Goal: Task Accomplishment & Management: Manage account settings

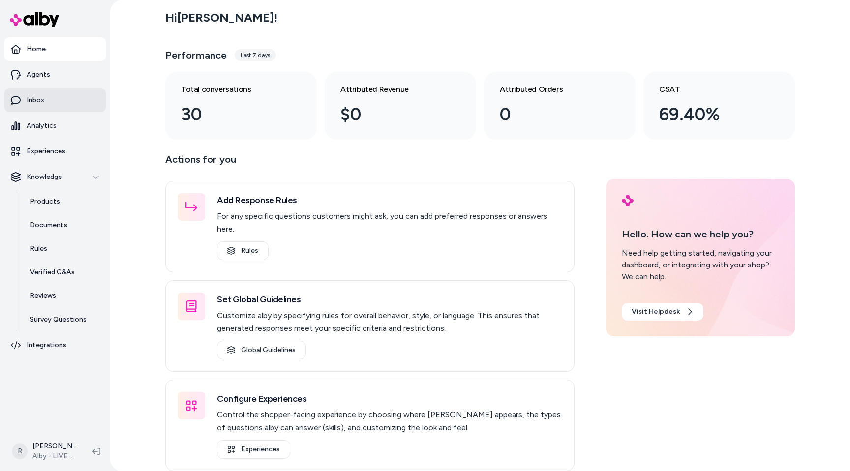
click at [68, 94] on link "Inbox" at bounding box center [55, 101] width 102 height 24
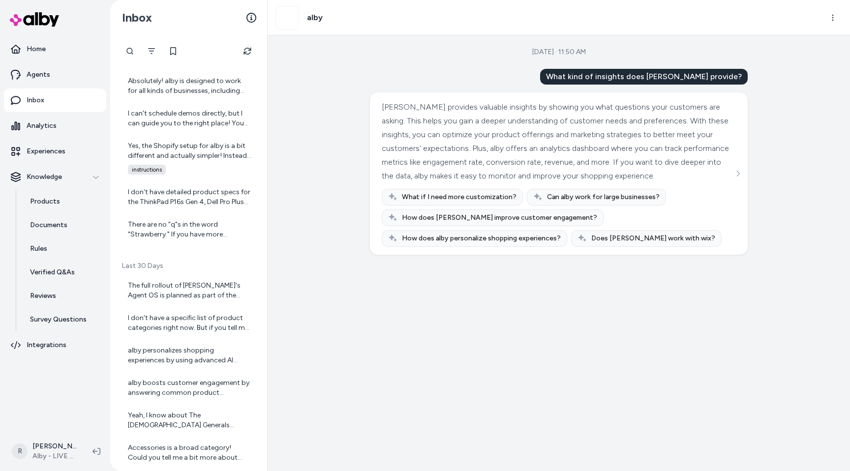
scroll to position [345, 0]
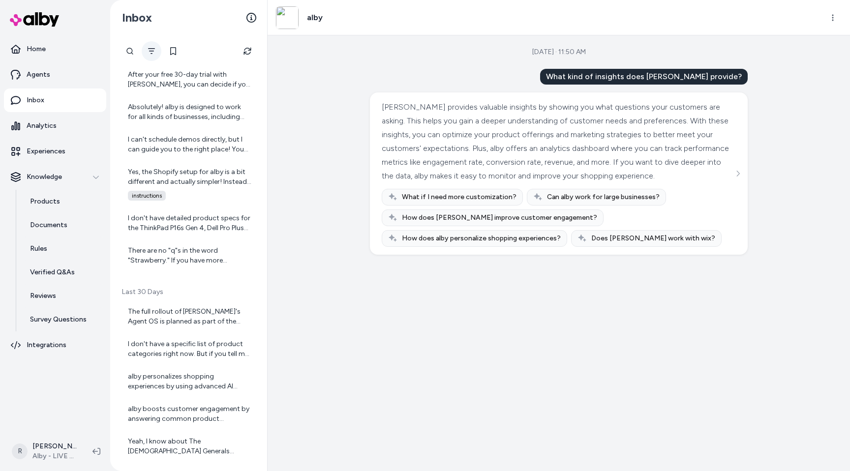
click at [157, 52] on button "Filter" at bounding box center [152, 51] width 20 height 20
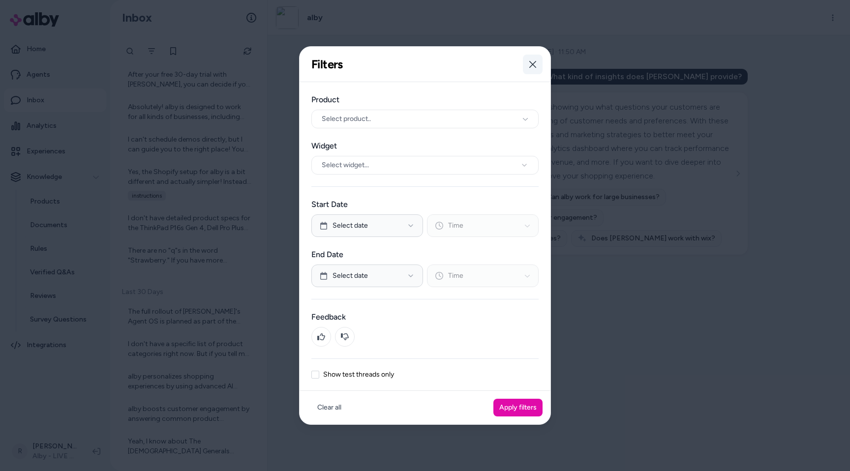
click at [532, 70] on button "Close" at bounding box center [533, 65] width 20 height 20
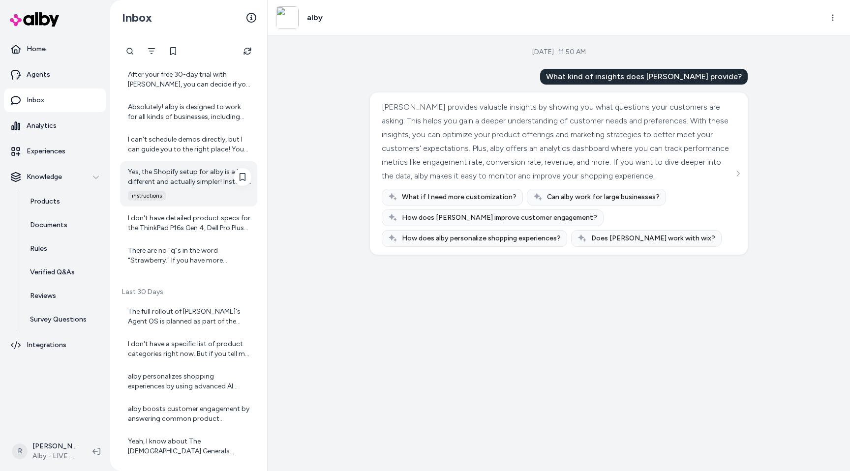
click at [149, 195] on span "instructions" at bounding box center [147, 196] width 38 height 10
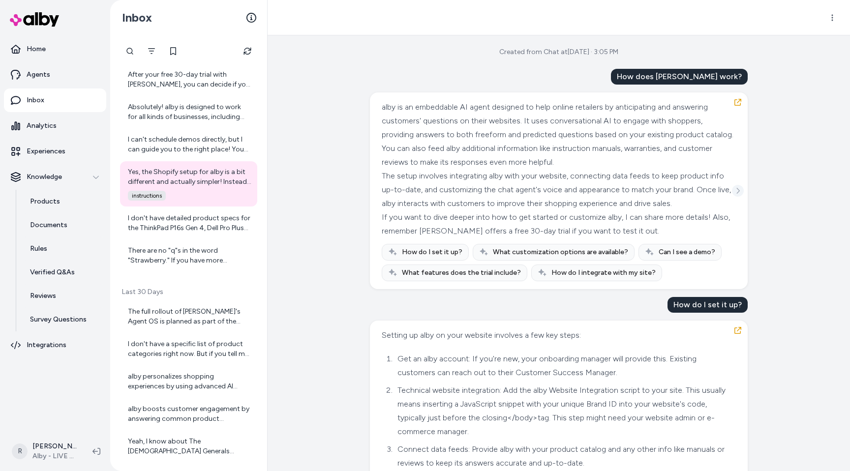
click at [739, 185] on button "See more" at bounding box center [738, 191] width 12 height 12
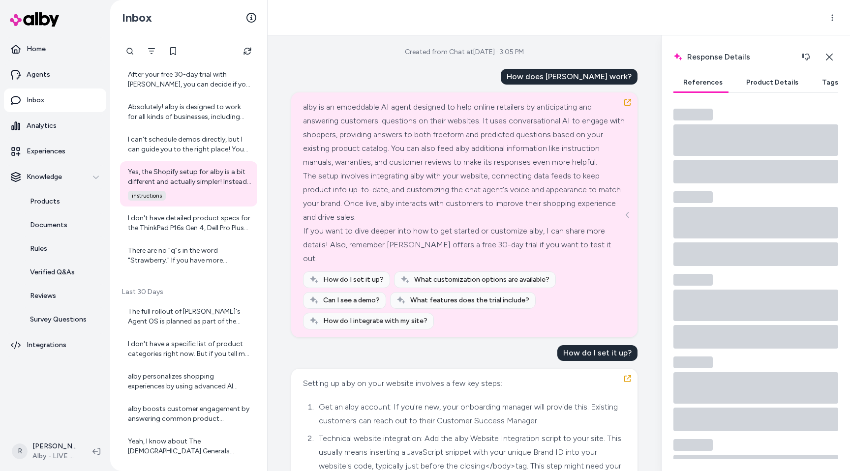
click at [821, 82] on button "Tags" at bounding box center [831, 83] width 36 height 20
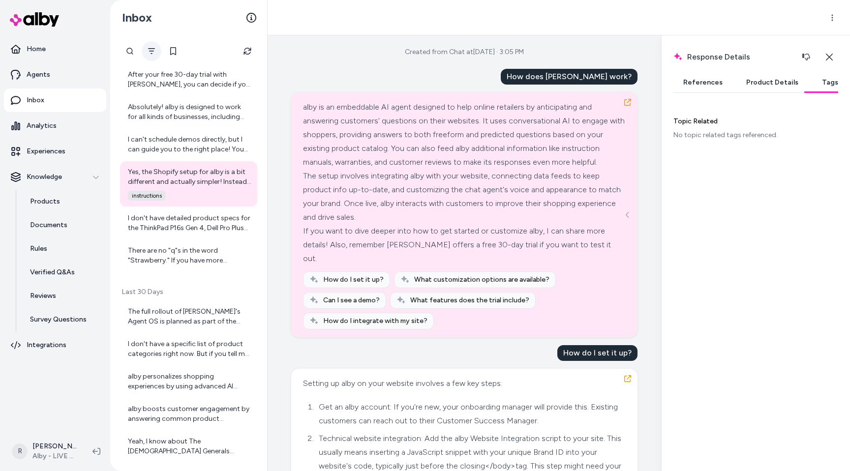
click at [144, 49] on button "Filter" at bounding box center [152, 51] width 20 height 20
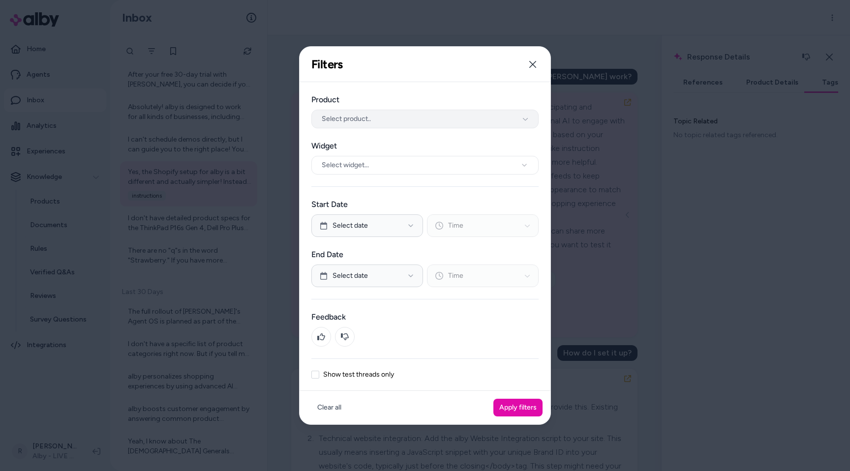
click at [357, 127] on button "Select product.." at bounding box center [425, 119] width 227 height 19
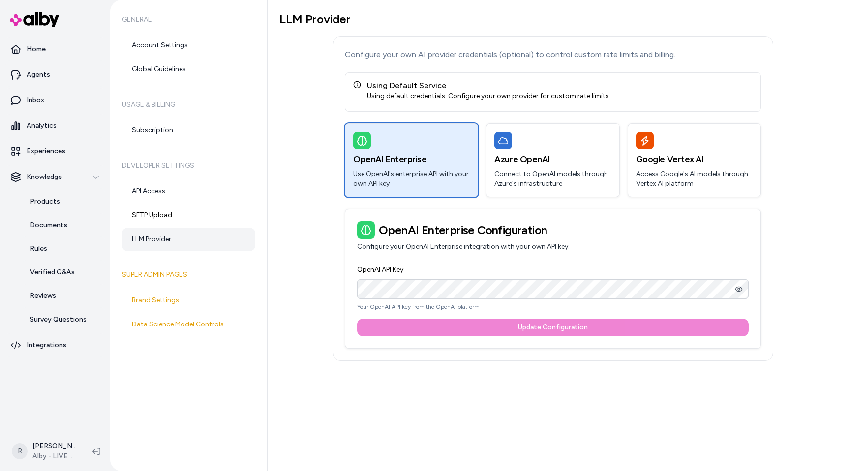
click at [297, 97] on div "LLM Provider Configure your own AI provider credentials (optional) to control c…" at bounding box center [553, 186] width 547 height 349
click at [98, 452] on icon at bounding box center [97, 452] width 8 height 8
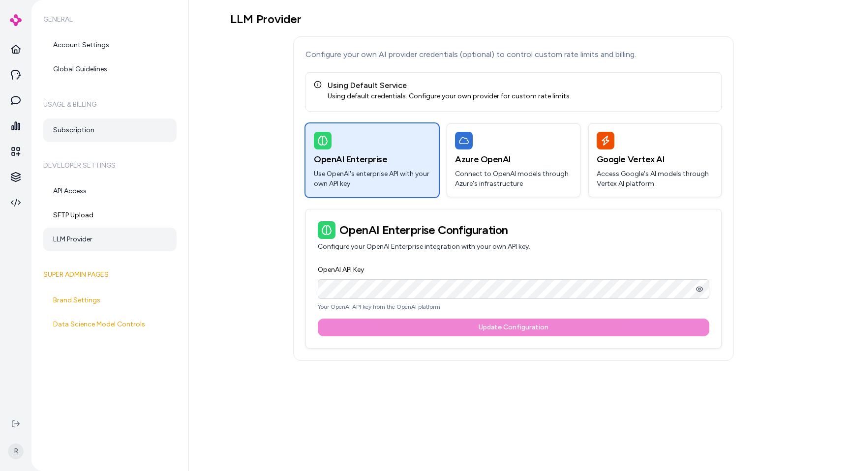
click at [94, 129] on link "Subscription" at bounding box center [109, 131] width 133 height 24
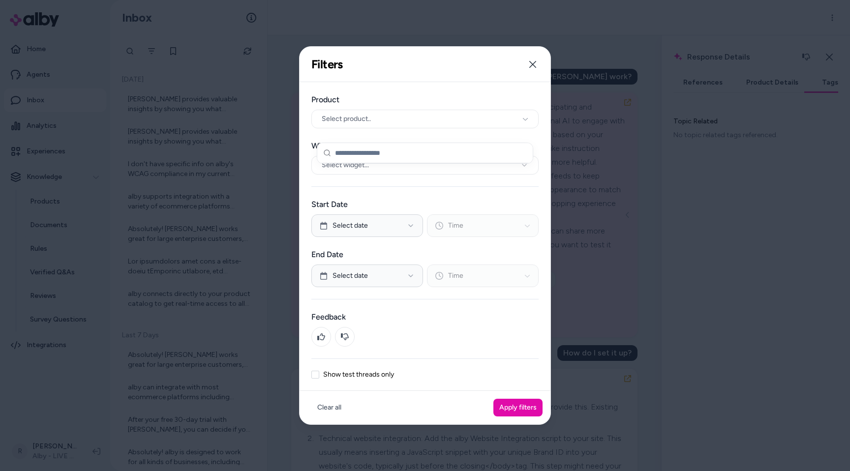
scroll to position [345, 0]
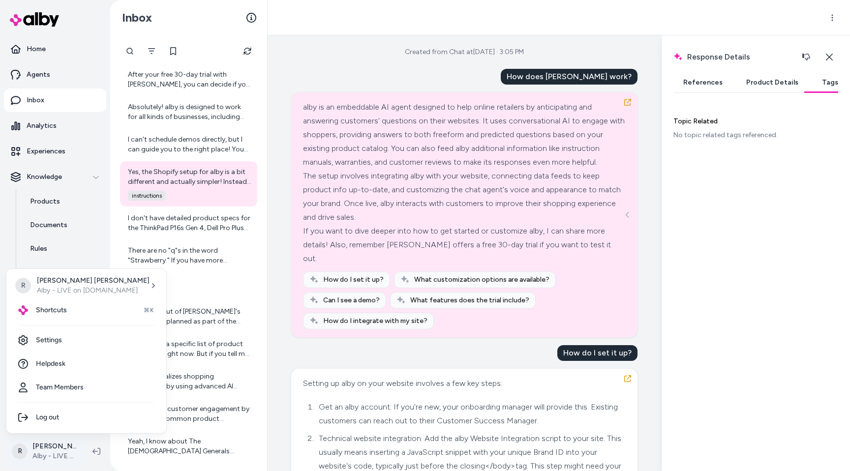
click at [27, 445] on html "Home Agents Inbox Analytics Experiences Knowledge Products Documents Rules Veri…" at bounding box center [425, 235] width 850 height 471
click at [92, 342] on link "Settings" at bounding box center [86, 341] width 152 height 24
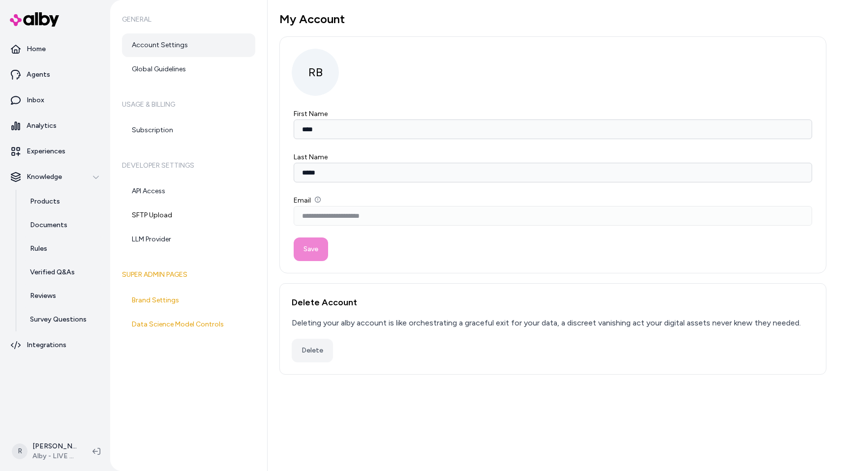
click at [190, 51] on link "Account Settings" at bounding box center [188, 45] width 133 height 24
click at [175, 247] on link "LLM Provider" at bounding box center [188, 240] width 133 height 24
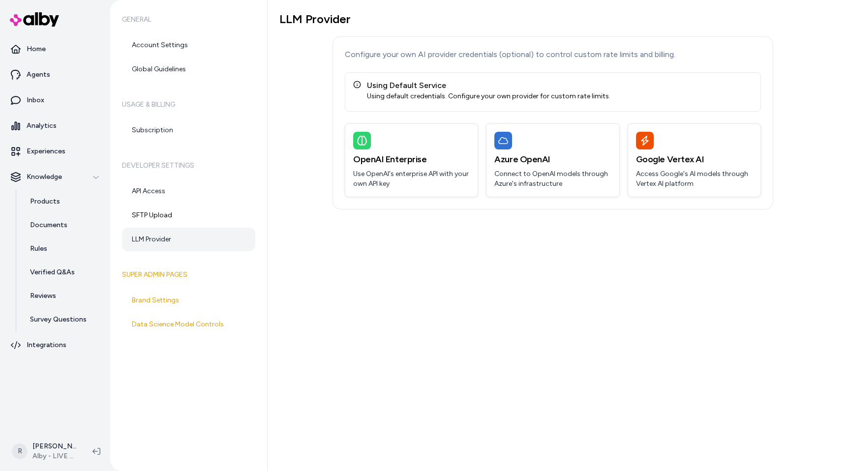
click at [316, 260] on div "LLM Provider Configure your own AI provider credentials (optional) to control c…" at bounding box center [559, 235] width 583 height 471
click at [426, 179] on p "Use OpenAI's enterprise API with your own API key" at bounding box center [411, 179] width 117 height 20
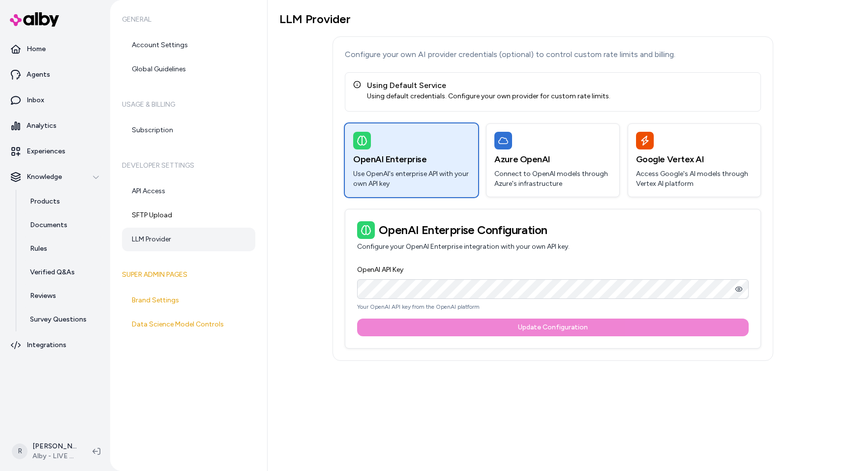
click at [546, 262] on div "OpenAI Enterprise Configuration Configure your OpenAI Enterprise integration wi…" at bounding box center [552, 237] width 415 height 54
click at [563, 175] on p "Connect to OpenAI models through Azure's infrastructure" at bounding box center [553, 179] width 117 height 20
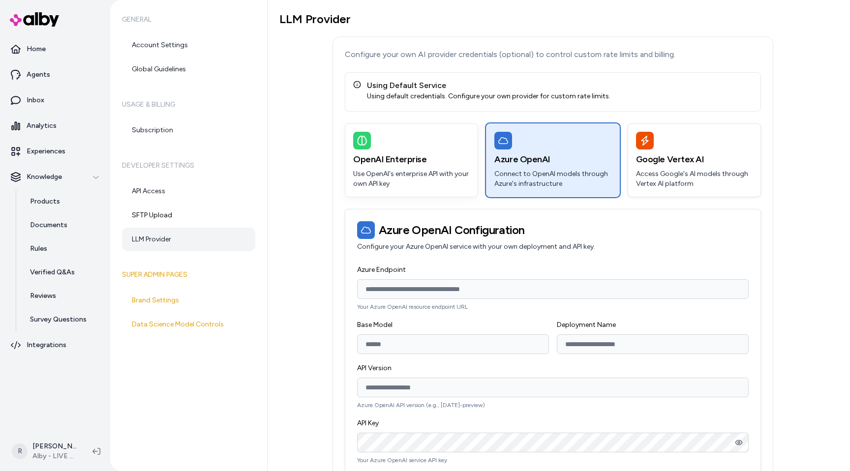
click at [428, 161] on h3 "OpenAI Enterprise" at bounding box center [411, 160] width 117 height 14
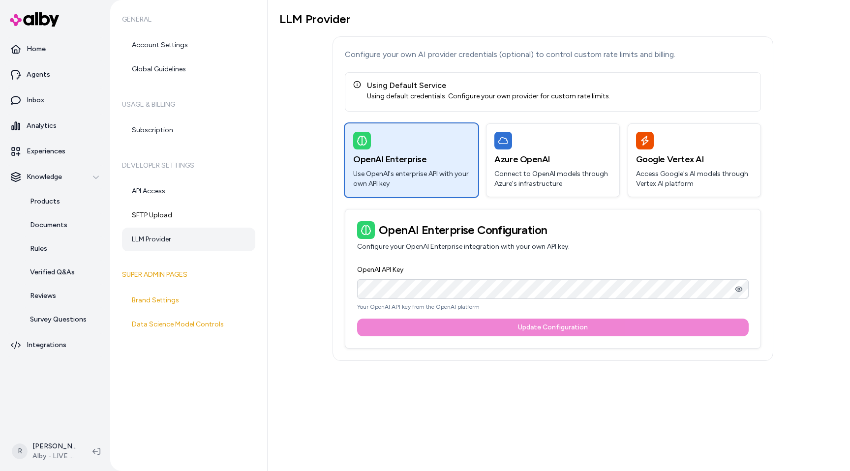
click at [419, 117] on div "Configure your own AI provider credentials (optional) to control custom rate li…" at bounding box center [553, 198] width 441 height 325
click at [527, 155] on h3 "Azure OpenAI" at bounding box center [553, 160] width 117 height 14
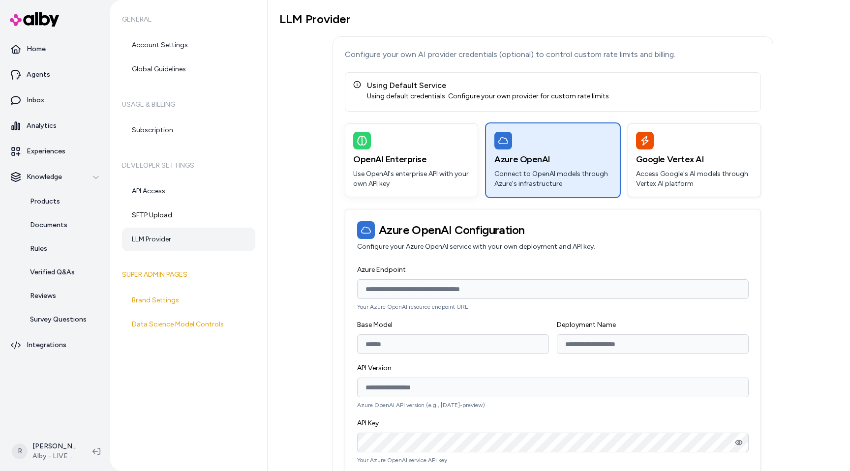
click at [429, 149] on div at bounding box center [411, 141] width 117 height 18
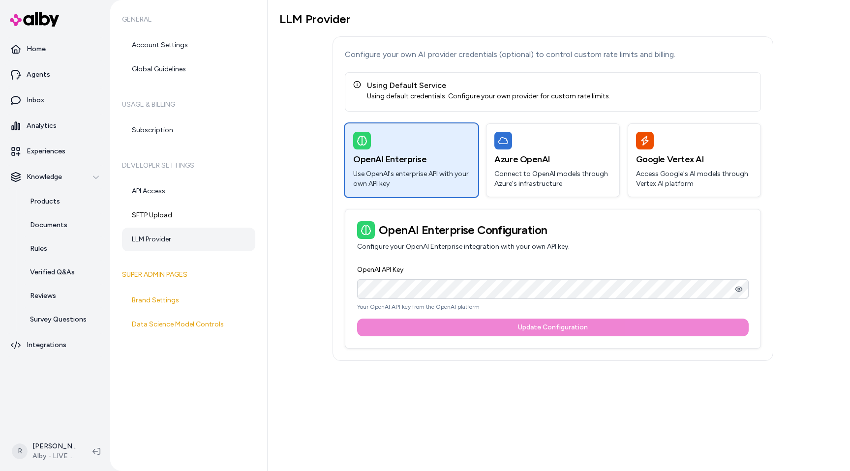
click at [310, 119] on div "LLM Provider Configure your own AI provider credentials (optional) to control c…" at bounding box center [553, 186] width 547 height 349
drag, startPoint x: 345, startPoint y: 52, endPoint x: 677, endPoint y: 53, distance: 331.7
click at [677, 53] on p "Configure your own AI provider credentials (optional) to control custom rate li…" at bounding box center [553, 55] width 416 height 12
copy p "Configure your own AI provider credentials (optional) to control custom rate li…"
click at [460, 113] on div "Configure your own AI provider credentials (optional) to control custom rate li…" at bounding box center [553, 198] width 441 height 325
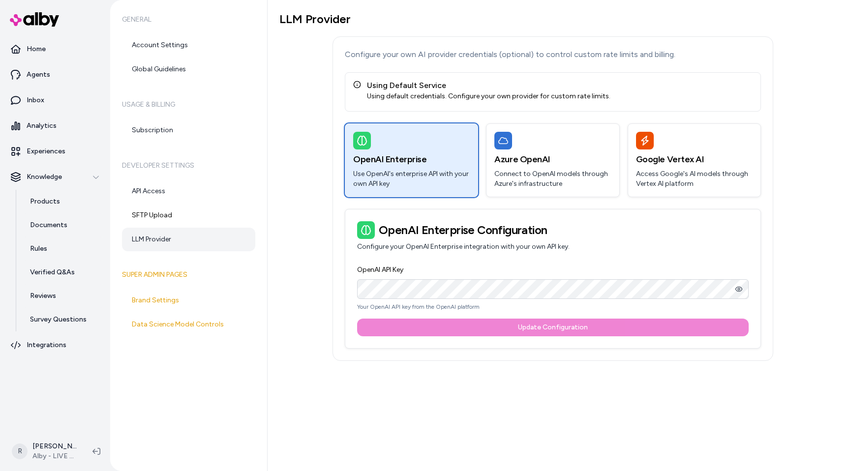
click at [352, 203] on div "OpenAI Enterprise Use OpenAI's enterprise API with your own API key Azure OpenA…" at bounding box center [553, 236] width 416 height 225
click at [741, 290] on icon "button" at bounding box center [739, 289] width 8 height 8
click at [505, 235] on h3 "OpenAI Enterprise Configuration" at bounding box center [553, 230] width 392 height 18
click at [167, 216] on link "SFTP Upload" at bounding box center [188, 216] width 133 height 24
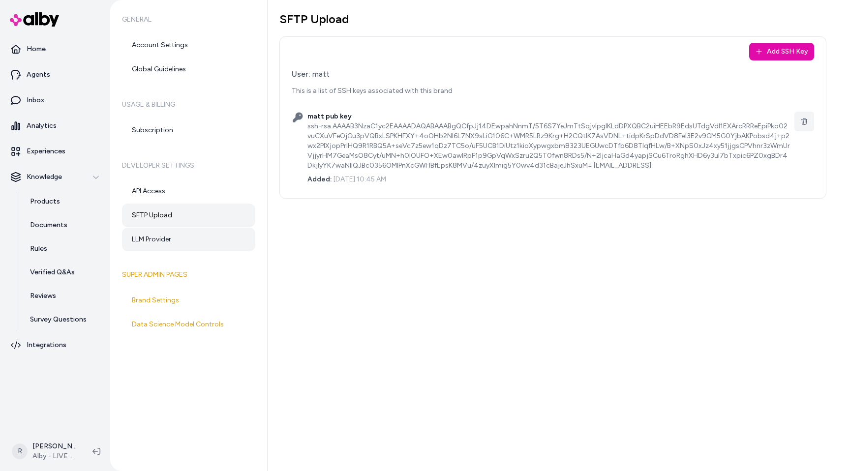
click at [164, 239] on link "LLM Provider" at bounding box center [188, 240] width 133 height 24
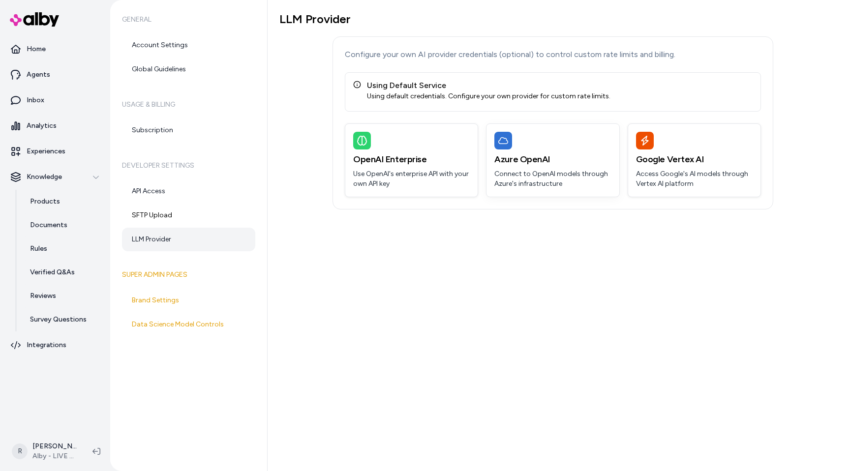
click at [541, 164] on h3 "Azure OpenAI" at bounding box center [553, 160] width 117 height 14
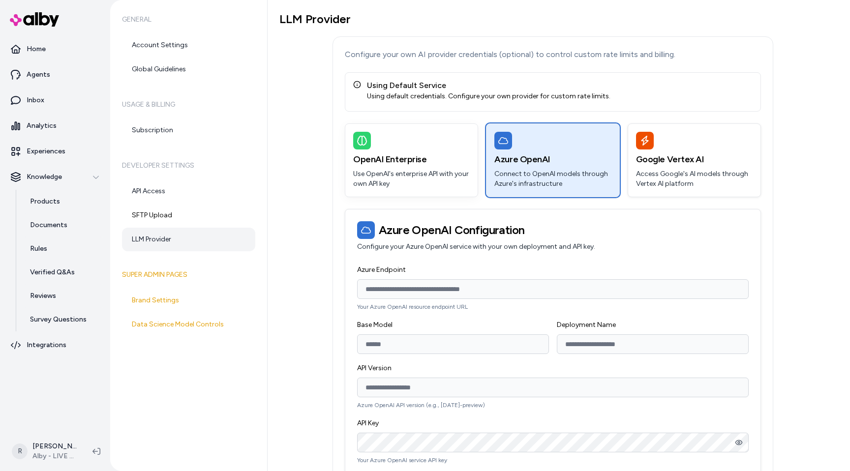
click at [421, 167] on div "OpenAI Enterprise Use OpenAI's enterprise API with your own API key" at bounding box center [411, 160] width 132 height 73
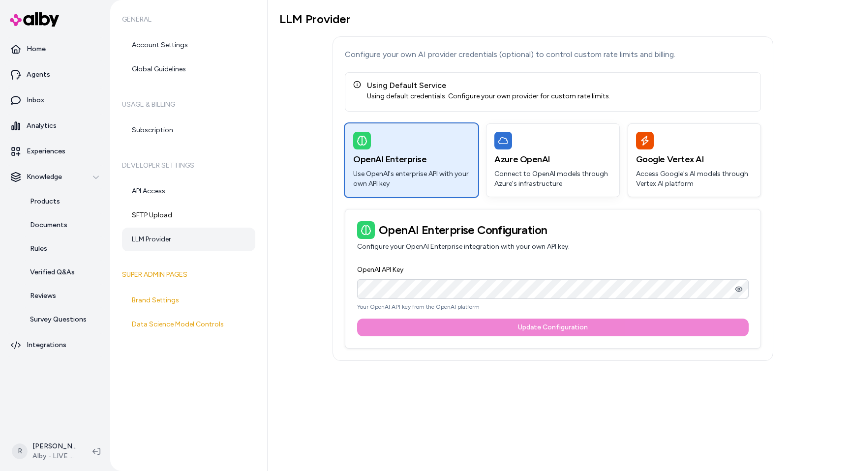
click at [540, 166] on div "Azure OpenAI Connect to OpenAI models through Azure's infrastructure" at bounding box center [553, 160] width 132 height 73
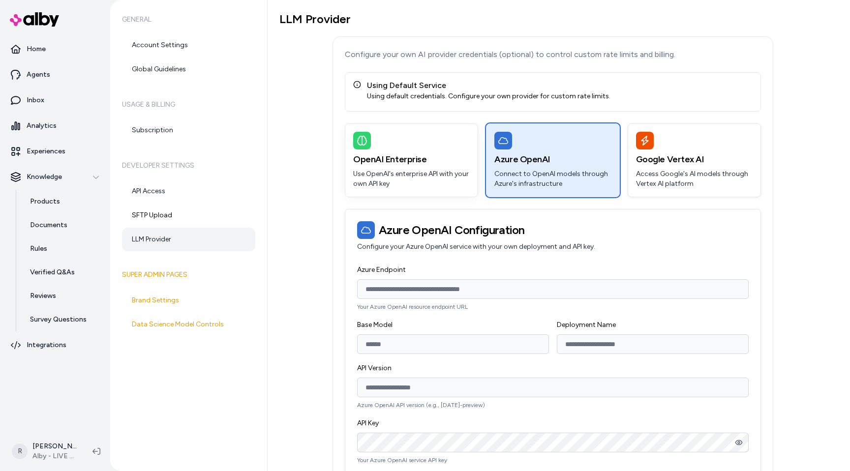
click at [352, 160] on div "OpenAI Enterprise Use OpenAI's enterprise API with your own API key" at bounding box center [411, 160] width 132 height 73
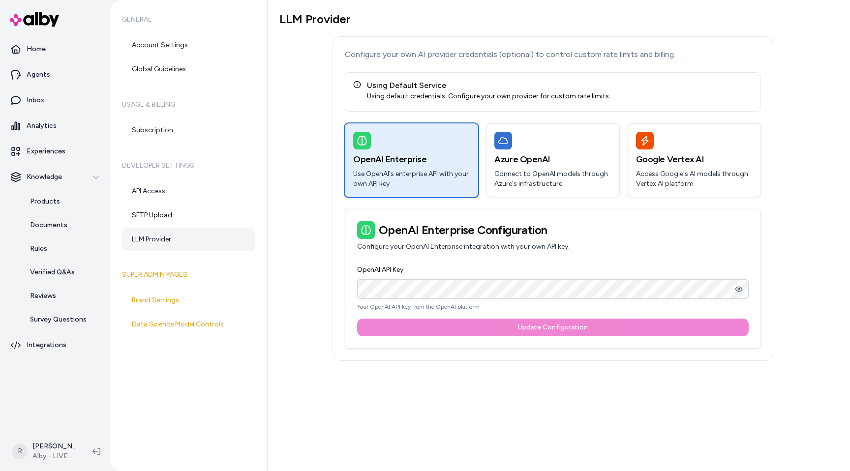
click at [347, 204] on div "OpenAI Enterprise Use OpenAI's enterprise API with your own API key Azure OpenA…" at bounding box center [553, 236] width 416 height 225
click at [562, 179] on p "Connect to OpenAI models through Azure's infrastructure" at bounding box center [553, 179] width 117 height 20
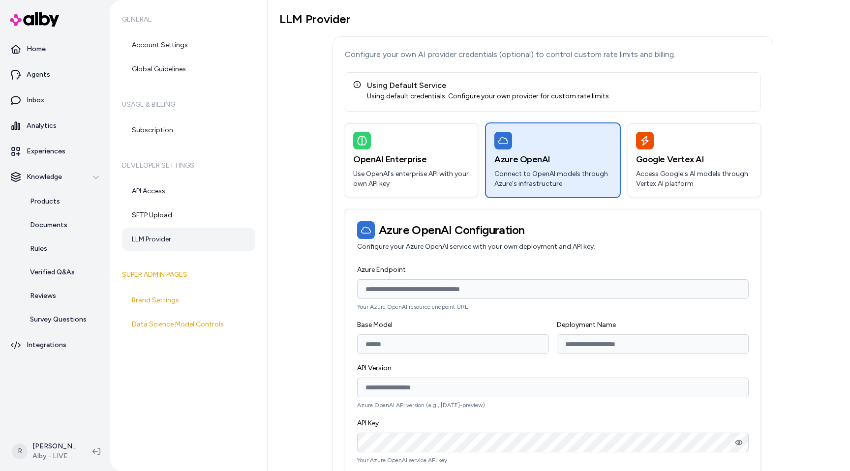
click at [432, 202] on div "OpenAI Enterprise Use OpenAI's enterprise API with your own API key Azure OpenA…" at bounding box center [553, 313] width 416 height 379
click at [428, 122] on div "Configure your own AI provider credentials (optional) to control custom rate li…" at bounding box center [553, 275] width 441 height 478
click at [416, 92] on div "Using default credentials. Configure your own provider for custom rate limits." at bounding box center [489, 97] width 244 height 10
click at [401, 176] on p "Use OpenAI's enterprise API with your own API key" at bounding box center [411, 179] width 117 height 20
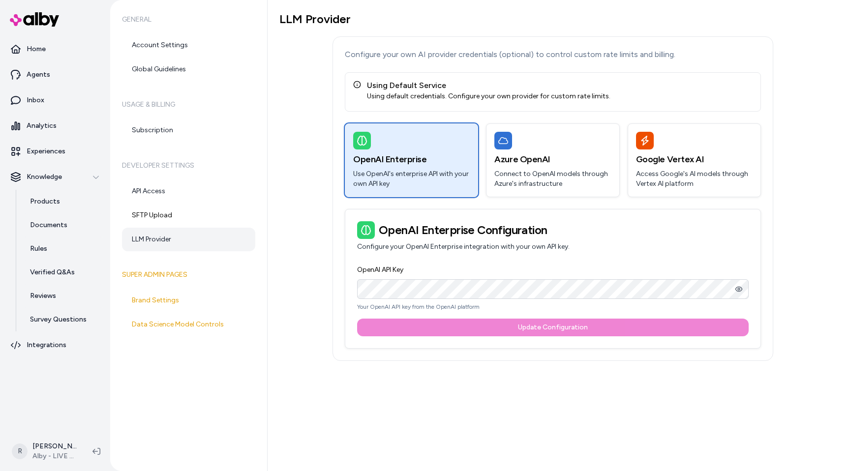
click at [417, 113] on div "Configure your own AI provider credentials (optional) to control custom rate li…" at bounding box center [553, 198] width 441 height 325
click at [400, 98] on div "Using default credentials. Configure your own provider for custom rate limits." at bounding box center [489, 97] width 244 height 10
click at [408, 105] on div "Using Default Service Using default credentials. Configure your own provider fo…" at bounding box center [553, 91] width 416 height 39
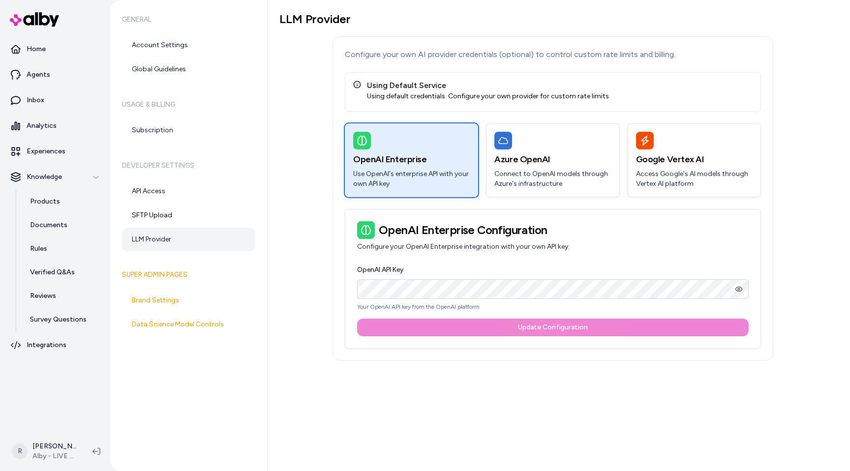
click at [447, 161] on h3 "OpenAI Enterprise" at bounding box center [411, 160] width 117 height 14
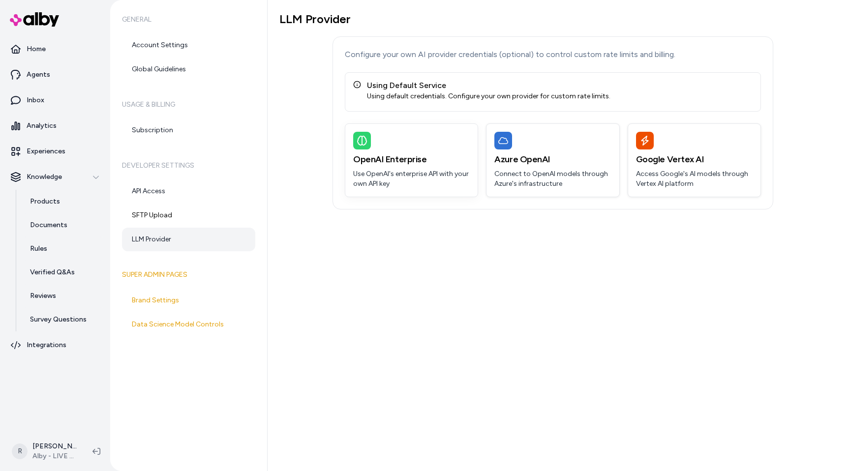
click at [447, 161] on h3 "OpenAI Enterprise" at bounding box center [411, 160] width 117 height 14
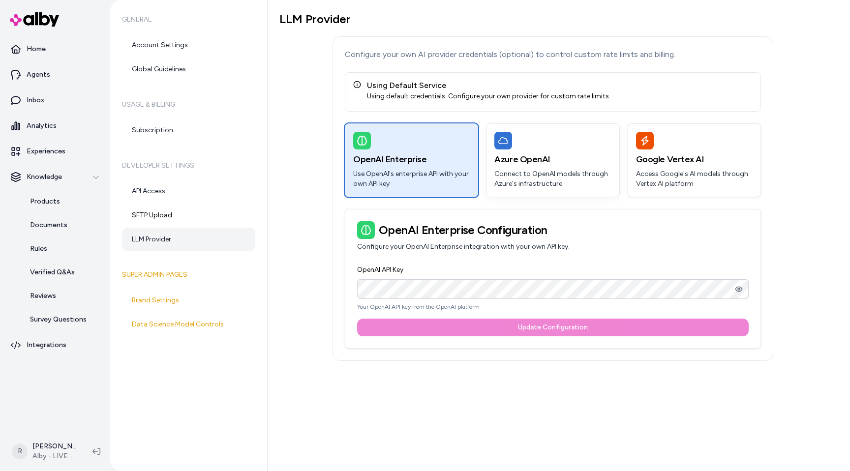
click at [496, 171] on p "Connect to OpenAI models through Azure's infrastructure" at bounding box center [553, 179] width 117 height 20
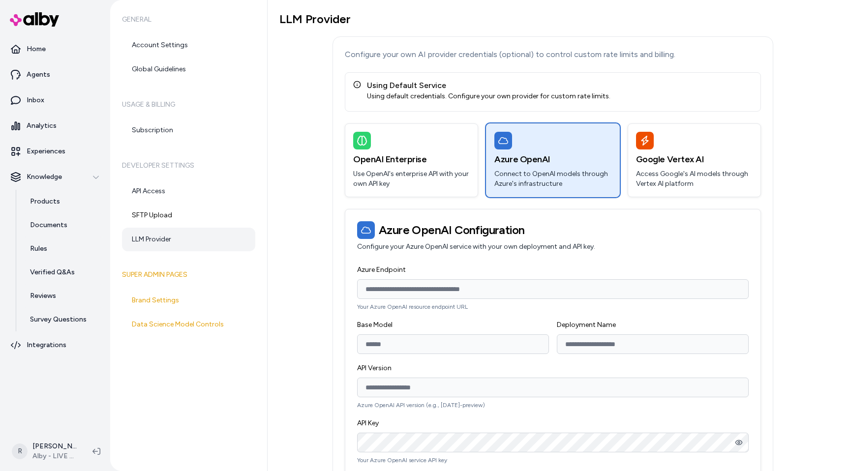
click at [523, 112] on div "Configure your own AI provider credentials (optional) to control custom rate li…" at bounding box center [553, 275] width 441 height 478
click at [574, 166] on div "Azure OpenAI Connect to OpenAI models through Azure's infrastructure" at bounding box center [553, 160] width 132 height 73
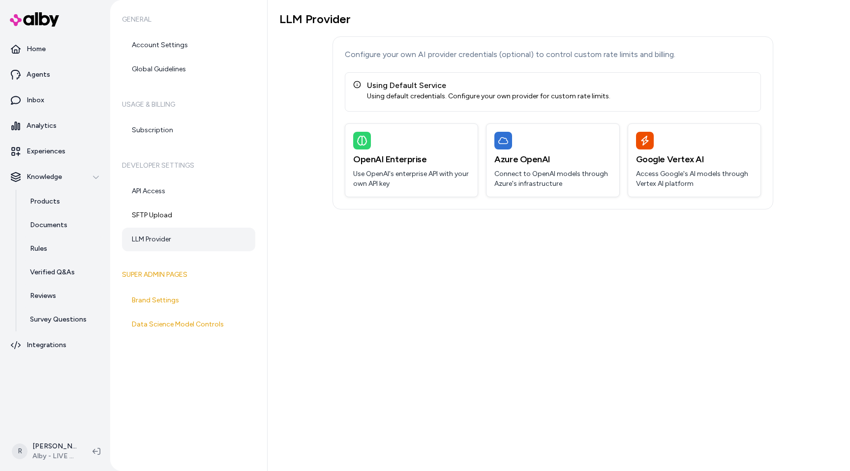
click at [490, 204] on div "Configure your own AI provider credentials (optional) to control custom rate li…" at bounding box center [553, 122] width 441 height 173
click at [409, 155] on h3 "OpenAI Enterprise" at bounding box center [411, 160] width 117 height 14
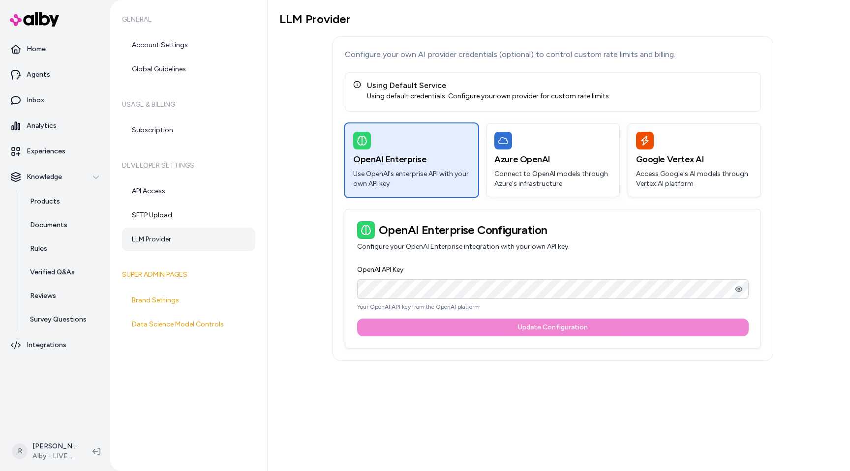
click at [548, 133] on div at bounding box center [553, 141] width 117 height 18
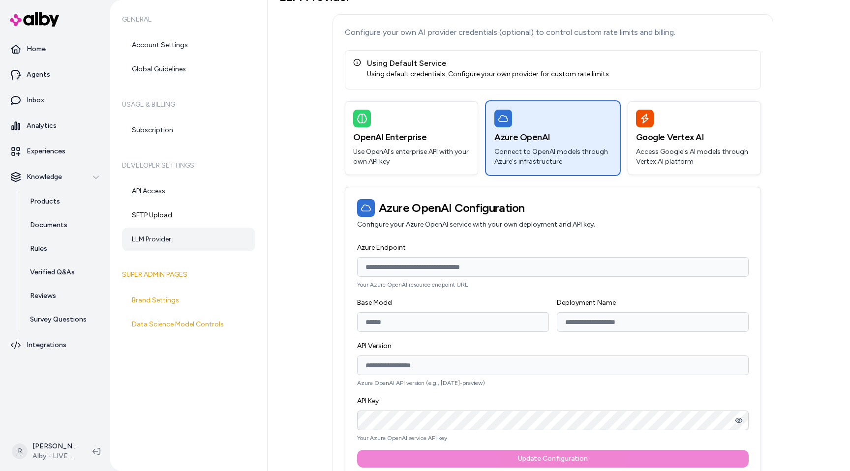
scroll to position [49, 0]
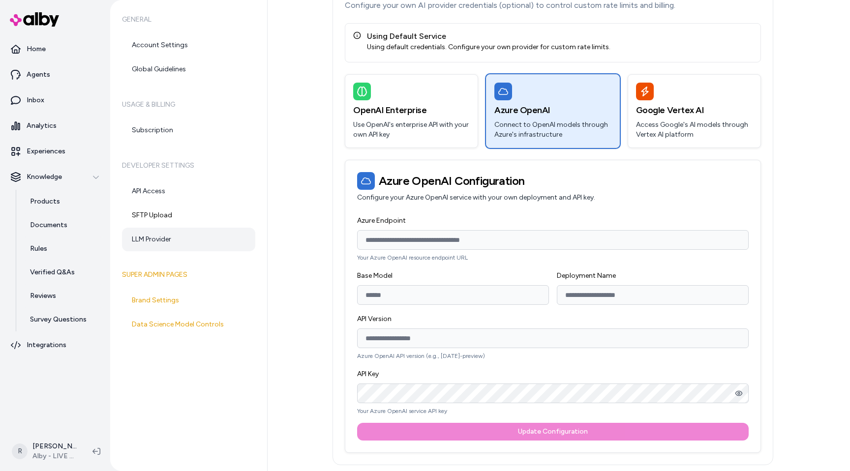
click at [454, 304] on input "Base Model" at bounding box center [453, 295] width 192 height 20
click at [420, 288] on input "Base Model" at bounding box center [453, 295] width 192 height 20
click at [420, 280] on div "Base Model" at bounding box center [453, 287] width 192 height 35
click at [363, 357] on p "Azure OpenAI API version (e.g., 2024-10-01-preview)" at bounding box center [553, 356] width 392 height 8
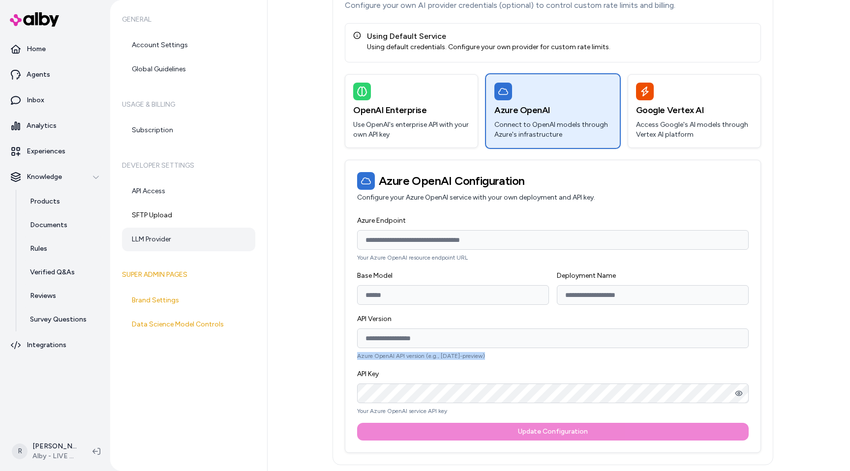
click at [363, 357] on p "Azure OpenAI API version (e.g., 2024-10-01-preview)" at bounding box center [553, 356] width 392 height 8
copy p "Azure OpenAI API version (e.g., 2024-10-01-preview)"
click at [456, 328] on div "API Version Azure OpenAI API version (e.g., 2024-10-01-preview)" at bounding box center [553, 336] width 392 height 47
click at [444, 316] on div "API Version Azure OpenAI API version (e.g., 2024-10-01-preview)" at bounding box center [553, 336] width 392 height 47
